Goal: Information Seeking & Learning: Find specific page/section

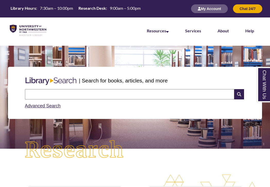
click at [43, 91] on input "text" at bounding box center [129, 94] width 209 height 10
type input "**********"
click at [238, 97] on icon at bounding box center [239, 94] width 10 height 10
click at [135, 92] on input "text" at bounding box center [129, 94] width 209 height 10
paste input "**********"
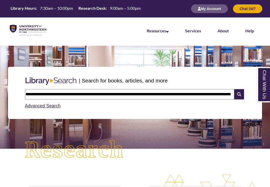
scroll to position [0, 37]
type input "**********"
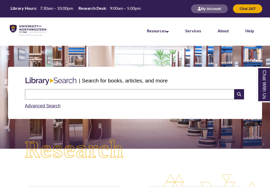
click at [71, 97] on input "text" at bounding box center [129, 94] width 209 height 10
type input "**********"
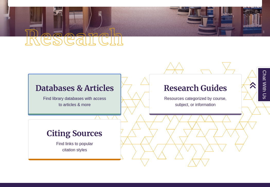
click at [88, 100] on p "Find library databases with access to articles & more" at bounding box center [74, 102] width 67 height 12
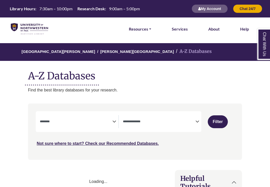
select select "Database Subject Filter"
select select "Database Types Filter"
select select "Database Subject Filter"
select select "Database Types Filter"
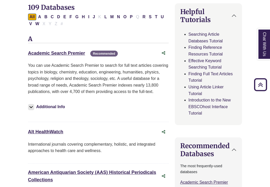
scroll to position [159, 0]
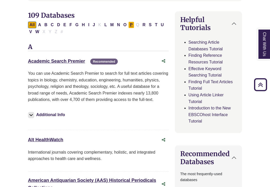
click at [130, 26] on button "P" at bounding box center [131, 25] width 6 height 7
select select "Database Subject Filter"
select select "Database Types Filter"
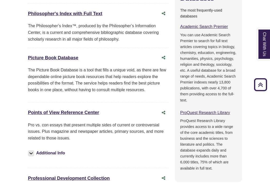
scroll to position [327, 0]
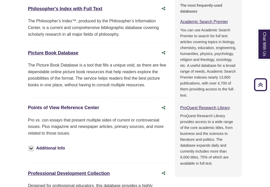
click at [93, 109] on link "Points of View Reference Center This link opens in a new window" at bounding box center [63, 107] width 71 height 5
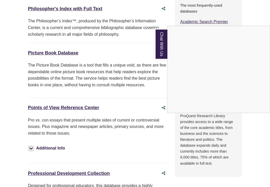
click at [162, 45] on link "Chat With Us" at bounding box center [160, 44] width 13 height 31
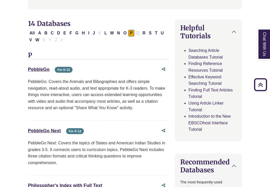
scroll to position [0, 0]
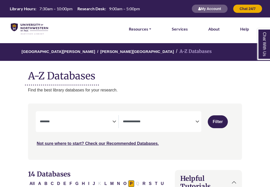
click at [40, 30] on img at bounding box center [29, 29] width 37 height 12
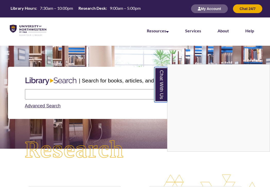
click at [165, 86] on link "Chat With Us" at bounding box center [160, 84] width 13 height 35
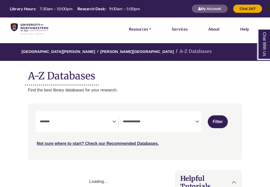
select select "Database Subject Filter"
select select "Database Types Filter"
select select "Database Subject Filter"
select select "Database Types Filter"
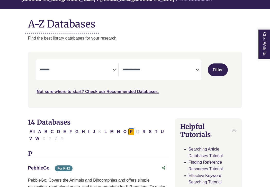
select select "Database Subject Filter"
select select "Database Types Filter"
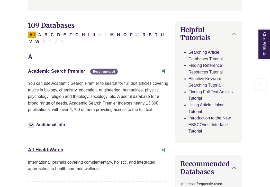
scroll to position [159, 0]
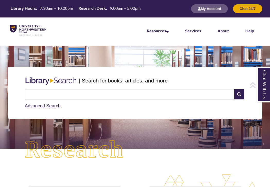
click at [83, 94] on input "text" at bounding box center [129, 94] width 209 height 10
type input "**********"
click at [236, 92] on icon at bounding box center [239, 94] width 10 height 10
